Goal: Task Accomplishment & Management: Manage account settings

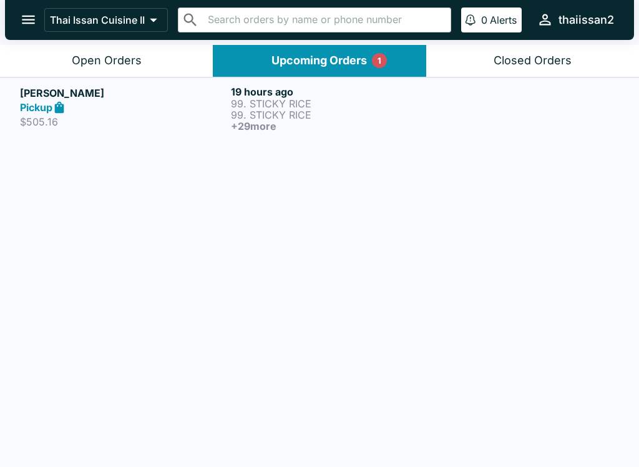
click at [407, 100] on p "99. STICKY RICE" at bounding box center [334, 103] width 206 height 11
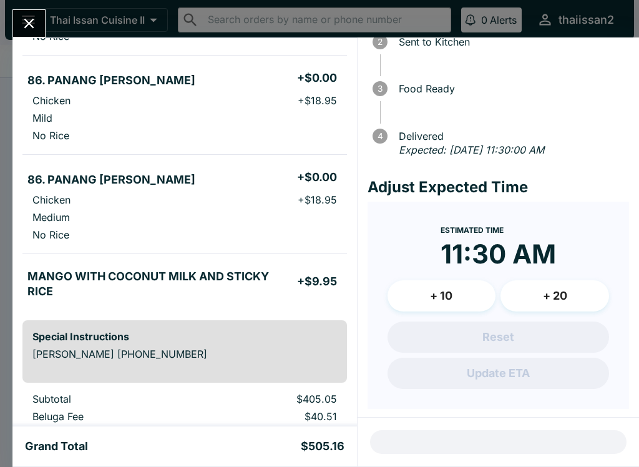
scroll to position [2159, 0]
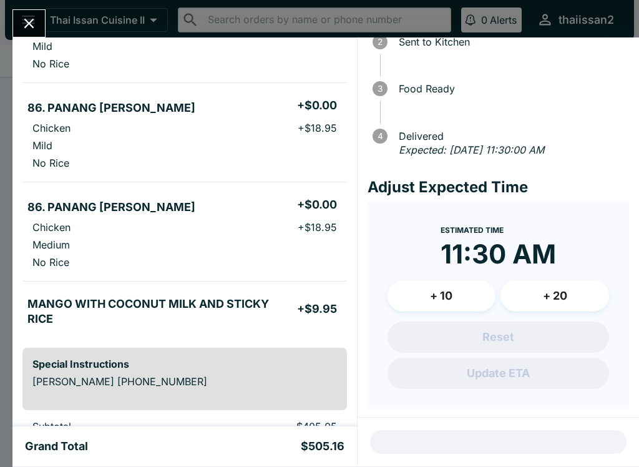
click at [25, 13] on button "Close" at bounding box center [29, 23] width 32 height 27
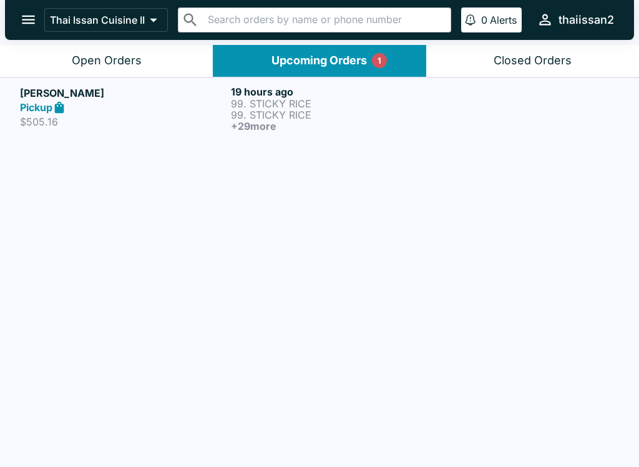
click at [202, 114] on div "Pickup" at bounding box center [123, 107] width 206 height 14
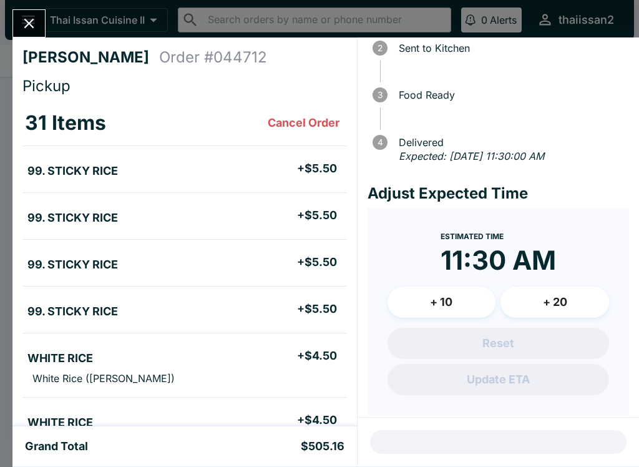
scroll to position [84, 0]
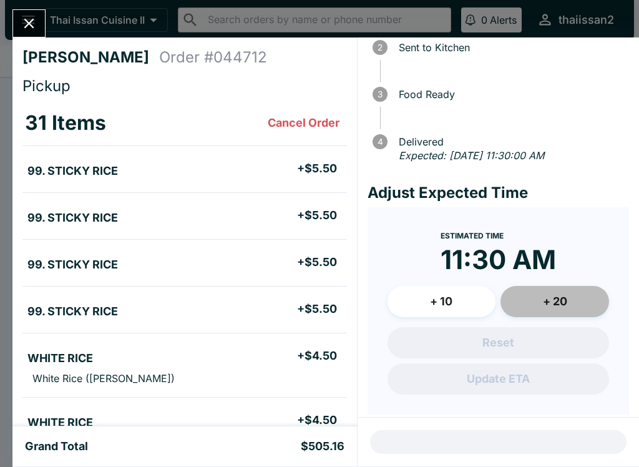
click at [568, 298] on button "+ 20" at bounding box center [554, 301] width 109 height 31
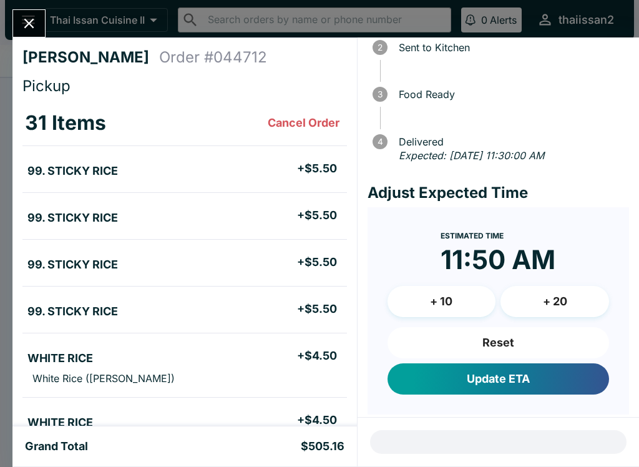
click at [457, 299] on button "+ 10" at bounding box center [441, 301] width 109 height 31
click at [464, 289] on button "+ 10" at bounding box center [441, 301] width 109 height 31
click at [510, 340] on button "Reset" at bounding box center [497, 342] width 221 height 31
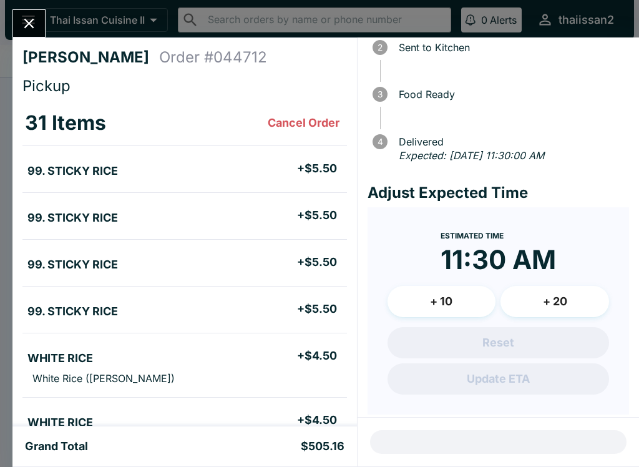
click at [440, 293] on button "+ 10" at bounding box center [441, 301] width 109 height 31
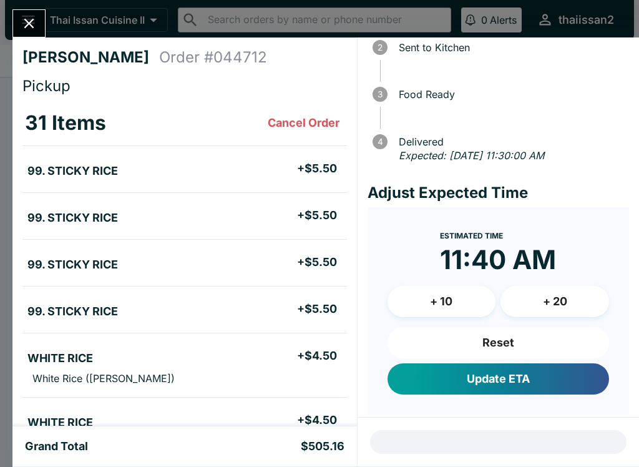
click at [515, 339] on button "Reset" at bounding box center [497, 342] width 221 height 31
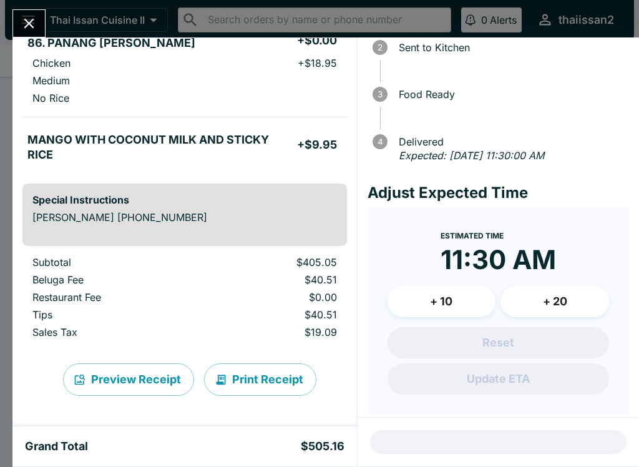
scroll to position [2323, 0]
click at [30, 26] on icon "Close" at bounding box center [29, 23] width 17 height 17
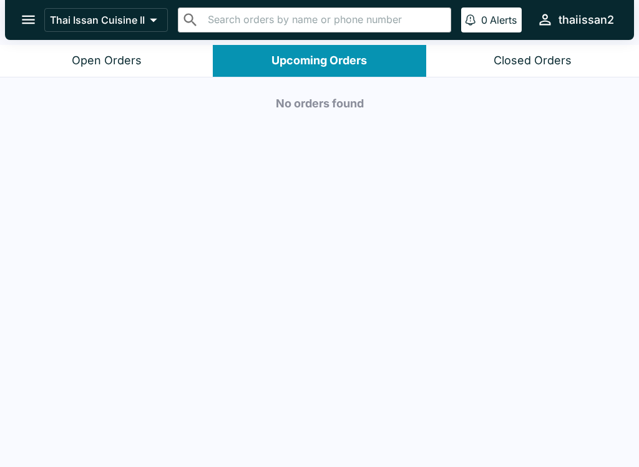
click at [73, 70] on button "Open Orders" at bounding box center [106, 61] width 213 height 32
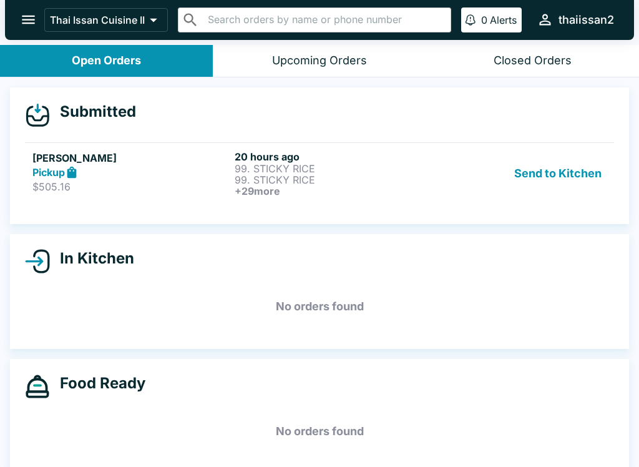
click at [548, 160] on button "Send to Kitchen" at bounding box center [557, 173] width 97 height 46
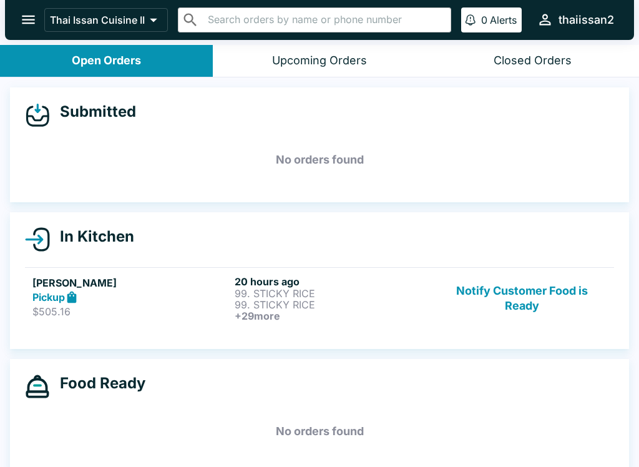
click at [529, 289] on button "Notify Customer Food is Ready" at bounding box center [521, 298] width 169 height 46
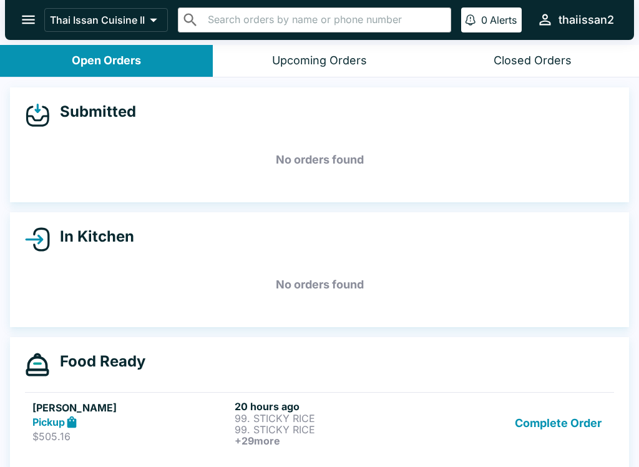
click at [560, 421] on button "Complete Order" at bounding box center [558, 423] width 97 height 46
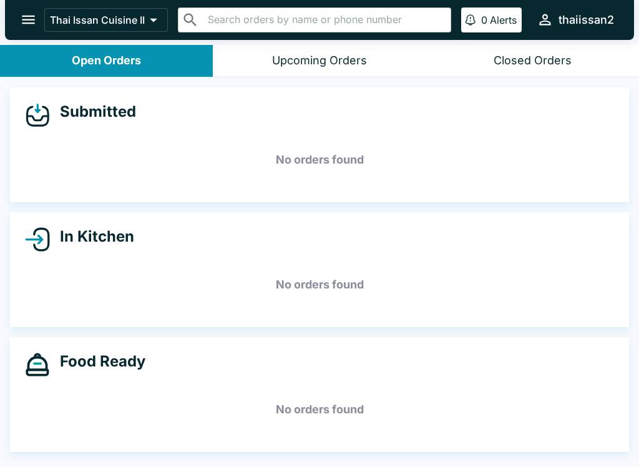
click at [290, 75] on button "Upcoming Orders" at bounding box center [319, 61] width 213 height 32
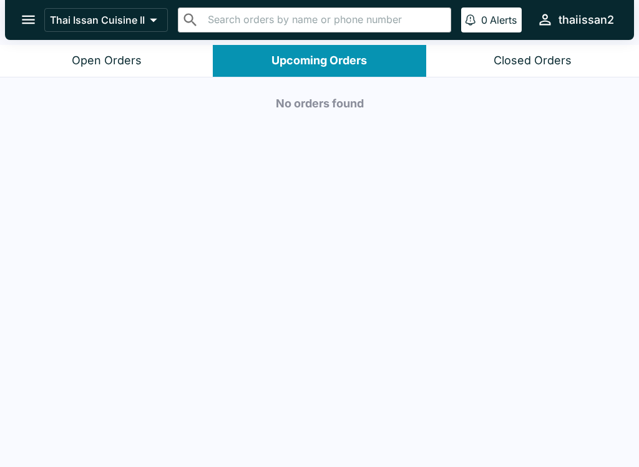
click at [510, 67] on button "Closed Orders" at bounding box center [532, 61] width 213 height 32
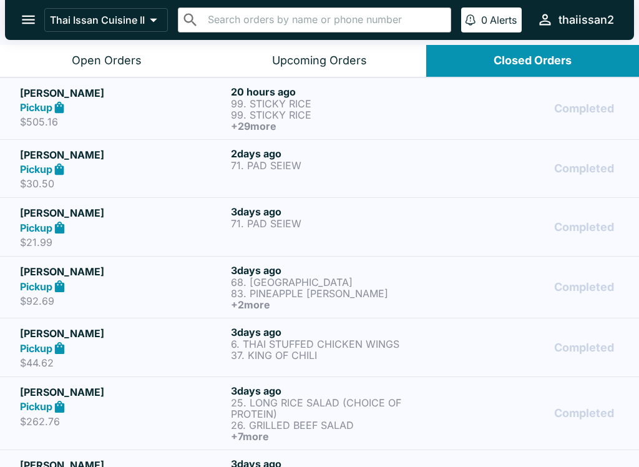
click at [454, 126] on div "Completed" at bounding box center [530, 108] width 177 height 46
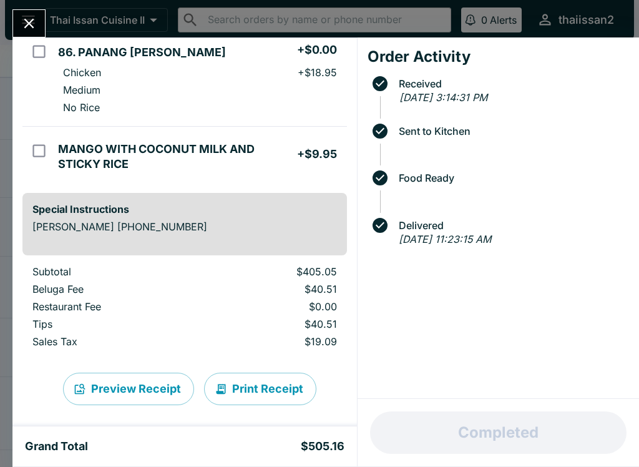
scroll to position [2323, 0]
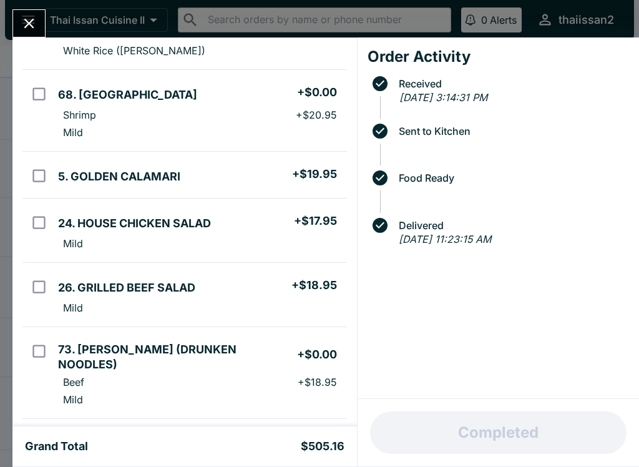
click at [37, 13] on button "Close" at bounding box center [29, 23] width 32 height 27
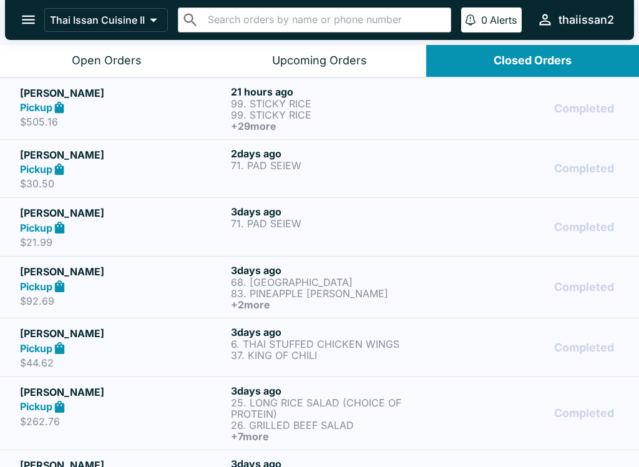
click at [101, 54] on div "Open Orders" at bounding box center [107, 61] width 70 height 14
